Goal: Check status: Check status

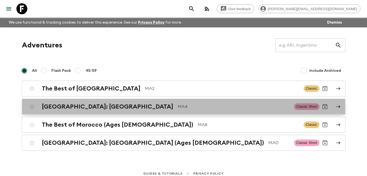
click at [90, 108] on h2 "[GEOGRAPHIC_DATA]: [GEOGRAPHIC_DATA]" at bounding box center [107, 106] width 131 height 7
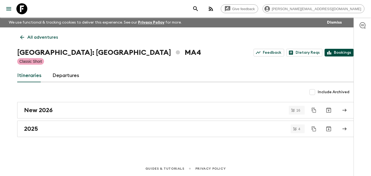
click at [343, 52] on link "Bookings" at bounding box center [339, 53] width 29 height 8
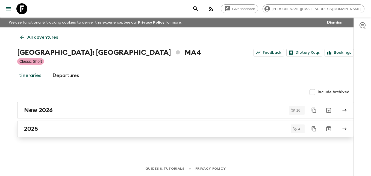
click at [35, 129] on h2 "2025" at bounding box center [31, 128] width 14 height 7
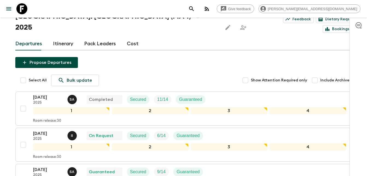
scroll to position [38, 0]
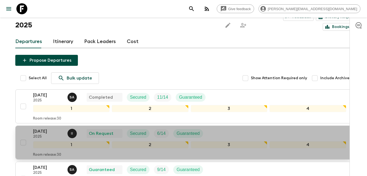
click at [42, 128] on p "[DATE]" at bounding box center [48, 131] width 30 height 7
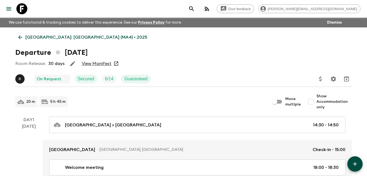
click at [101, 64] on link "View Manifest" at bounding box center [97, 63] width 30 height 5
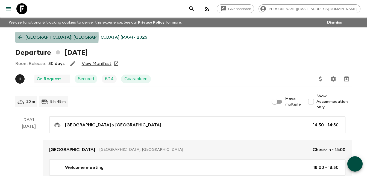
click at [20, 36] on icon at bounding box center [20, 37] width 6 height 6
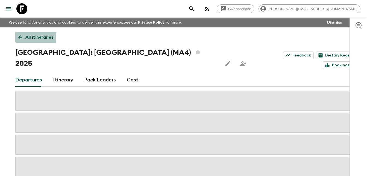
click at [20, 36] on icon at bounding box center [20, 37] width 6 height 6
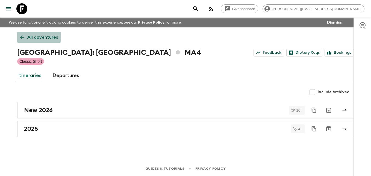
click at [20, 36] on icon at bounding box center [22, 37] width 6 height 6
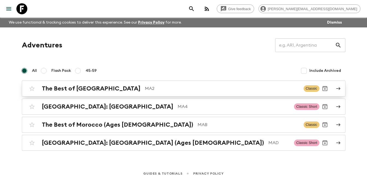
click at [76, 89] on h2 "The Best of [GEOGRAPHIC_DATA]" at bounding box center [91, 88] width 99 height 7
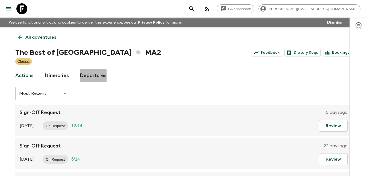
click at [89, 76] on link "Departures" at bounding box center [93, 75] width 27 height 13
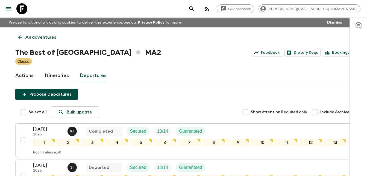
scroll to position [181, 0]
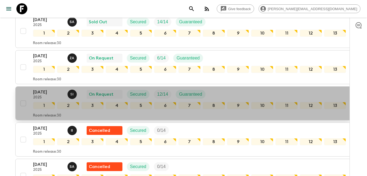
click at [48, 92] on p "[DATE]" at bounding box center [48, 92] width 30 height 7
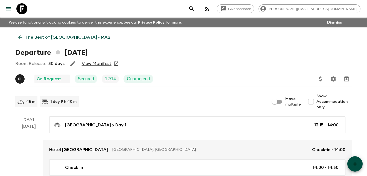
click at [99, 64] on link "View Manifest" at bounding box center [97, 63] width 30 height 5
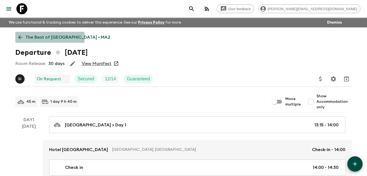
click at [20, 37] on icon at bounding box center [20, 37] width 6 height 6
